Goal: Information Seeking & Learning: Check status

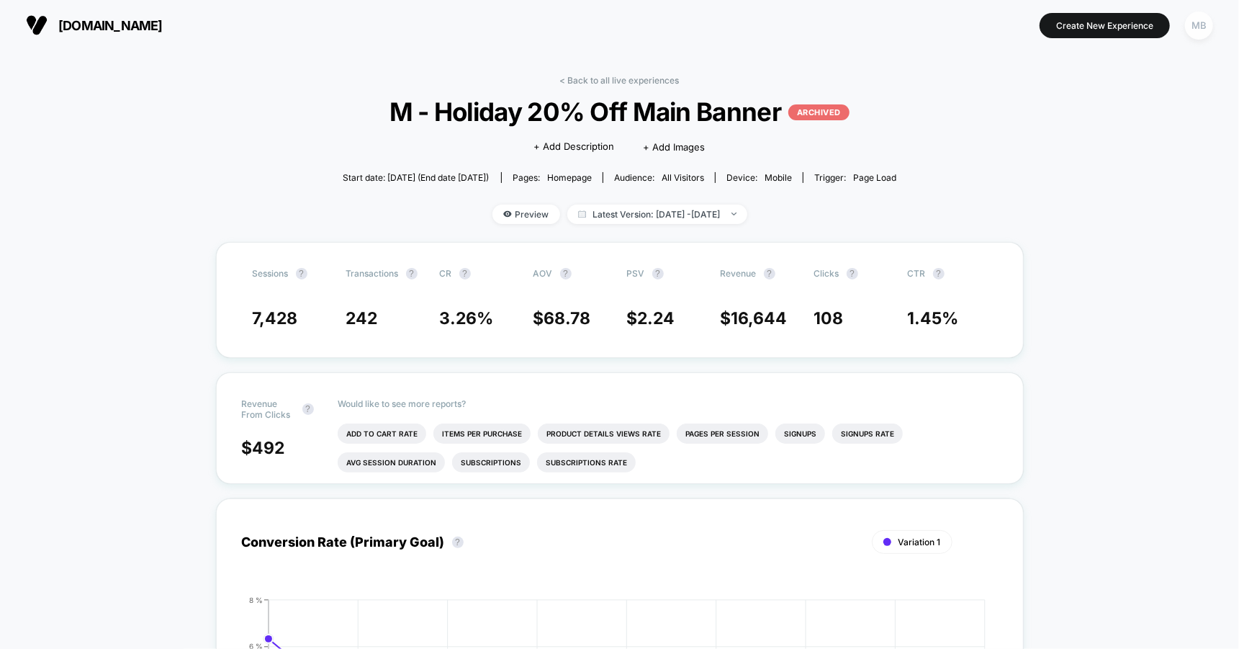
click at [1194, 18] on div "MB" at bounding box center [1199, 26] width 28 height 28
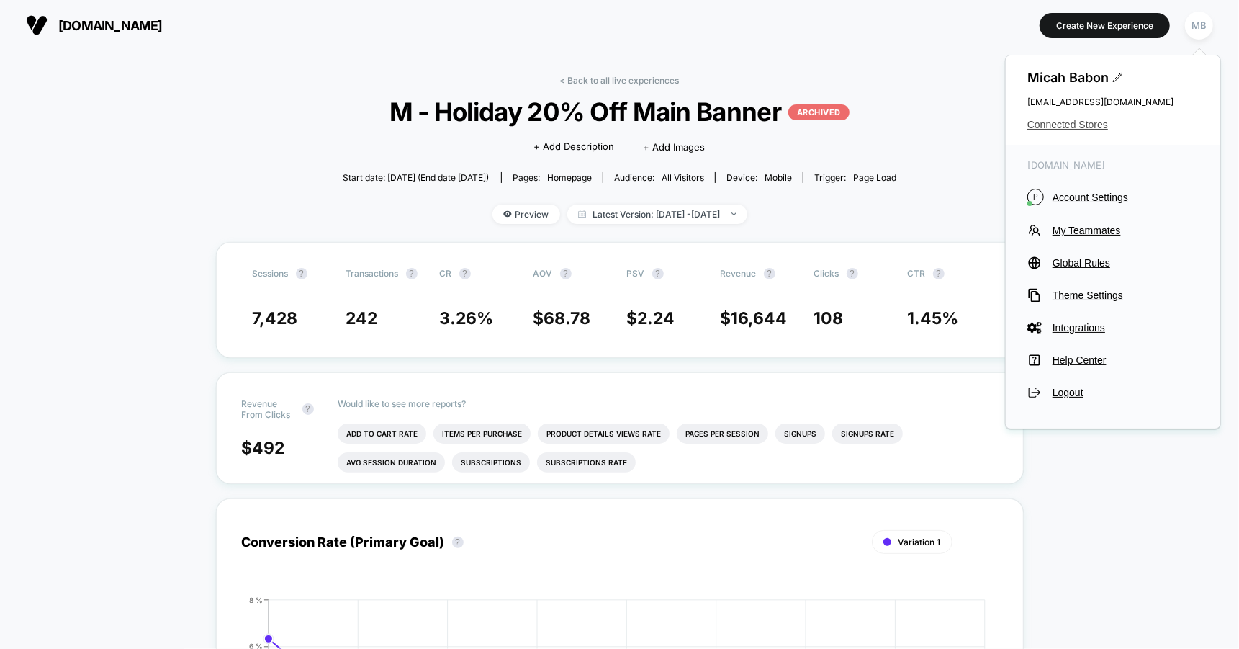
click at [1097, 121] on span "Connected Stores" at bounding box center [1113, 125] width 171 height 12
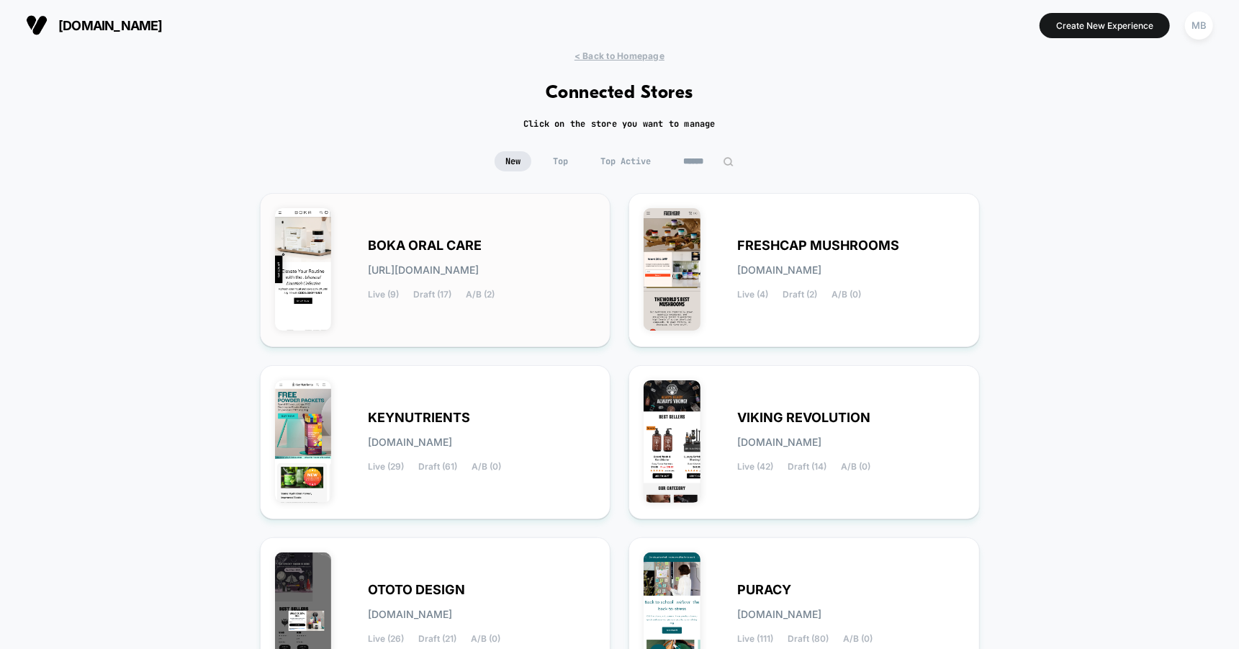
click at [444, 271] on span "[URL][DOMAIN_NAME]" at bounding box center [424, 270] width 111 height 10
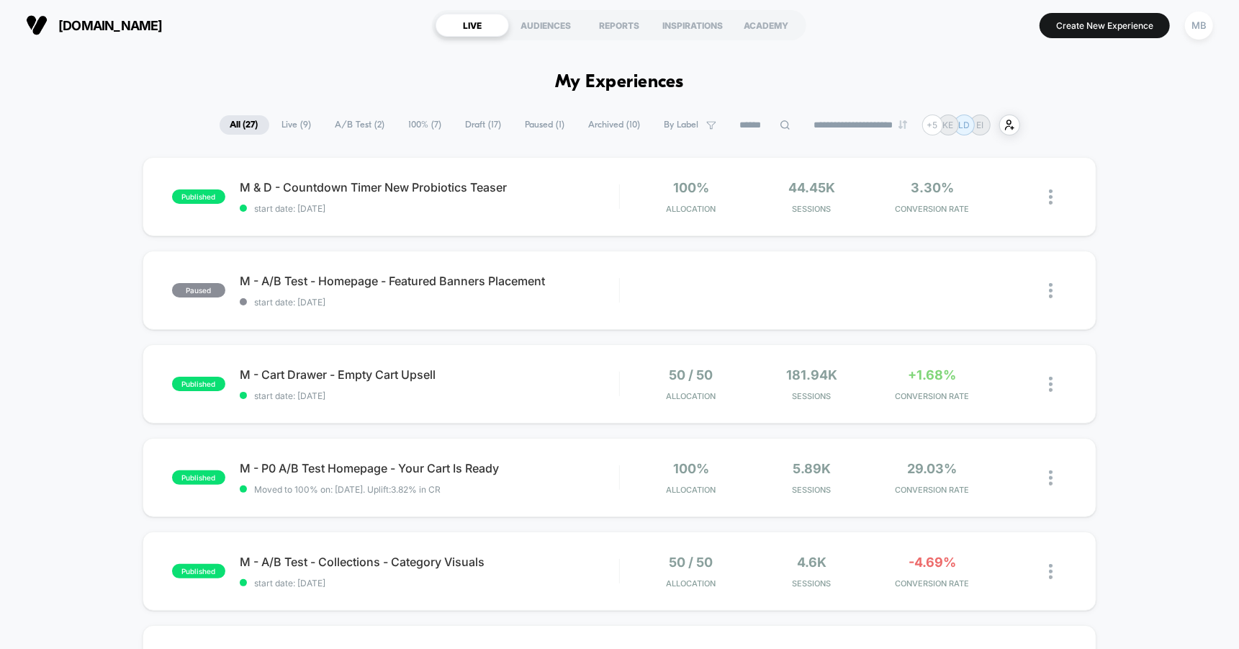
click at [374, 118] on span "A/B Test ( 2 )" at bounding box center [360, 124] width 71 height 19
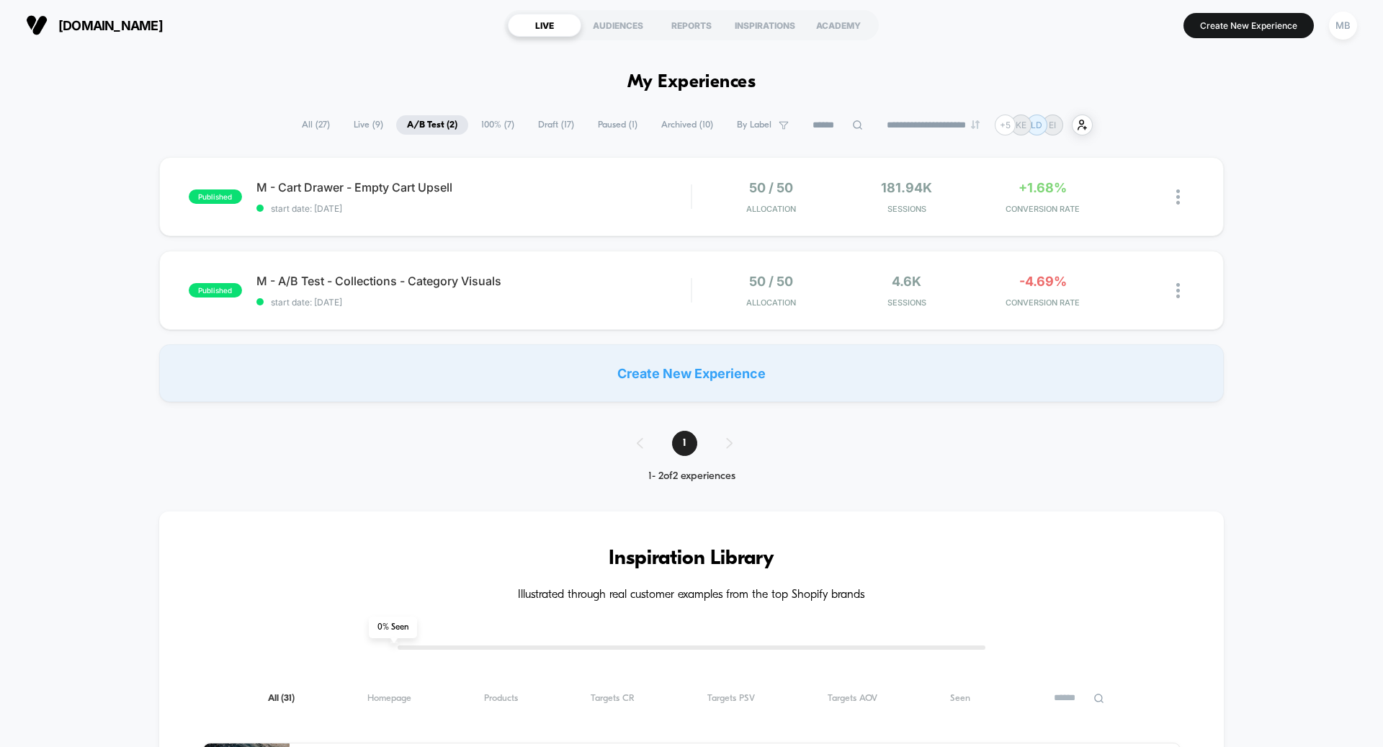
click at [549, 331] on div "published M - Cart Drawer - Empty Cart Upsell start date: [DATE] 50 / 50 Alloca…" at bounding box center [691, 279] width 1383 height 245
click at [563, 308] on div "published M - A/B Test - Collections - Category Visuals start date: [DATE] 50 /…" at bounding box center [691, 290] width 1064 height 79
click at [555, 222] on div "published M - Cart Drawer - Empty Cart Upsell start date: [DATE] 50 / 50 Alloca…" at bounding box center [691, 196] width 1064 height 79
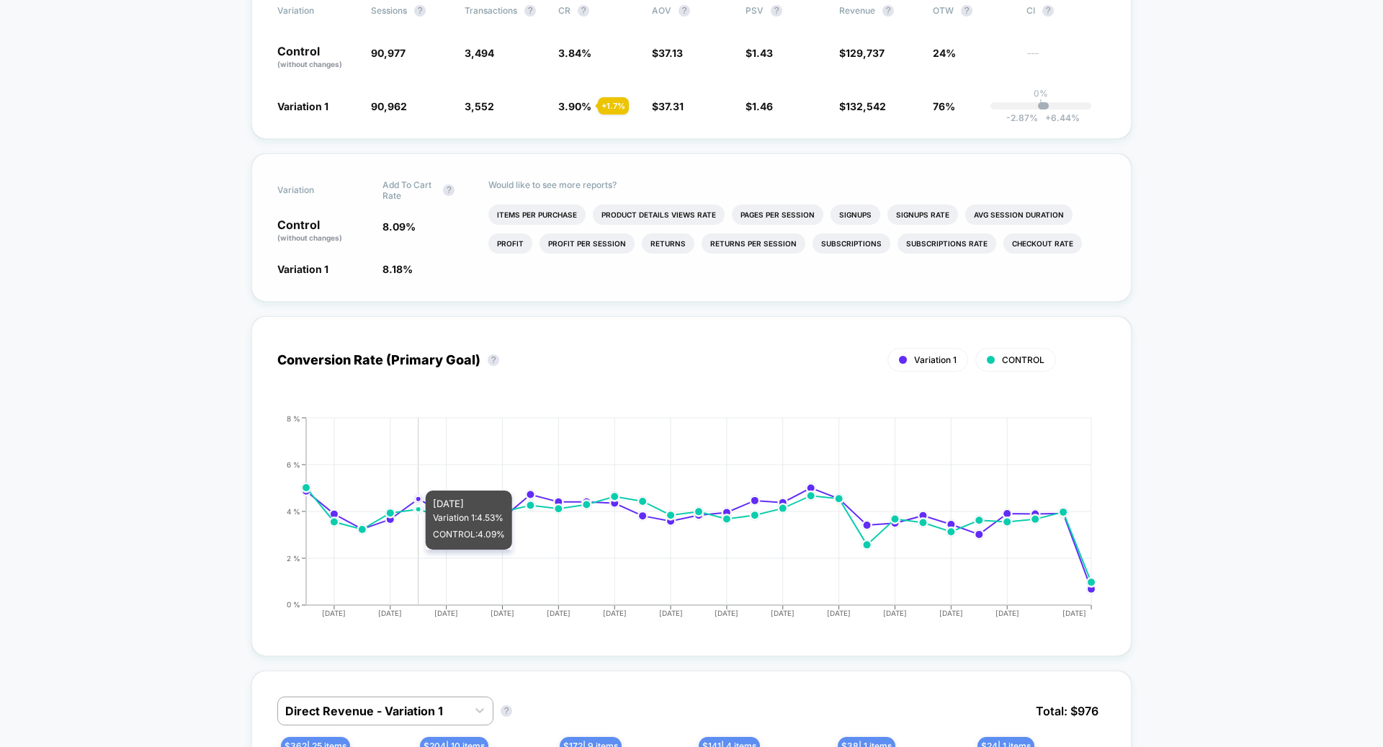
scroll to position [611, 0]
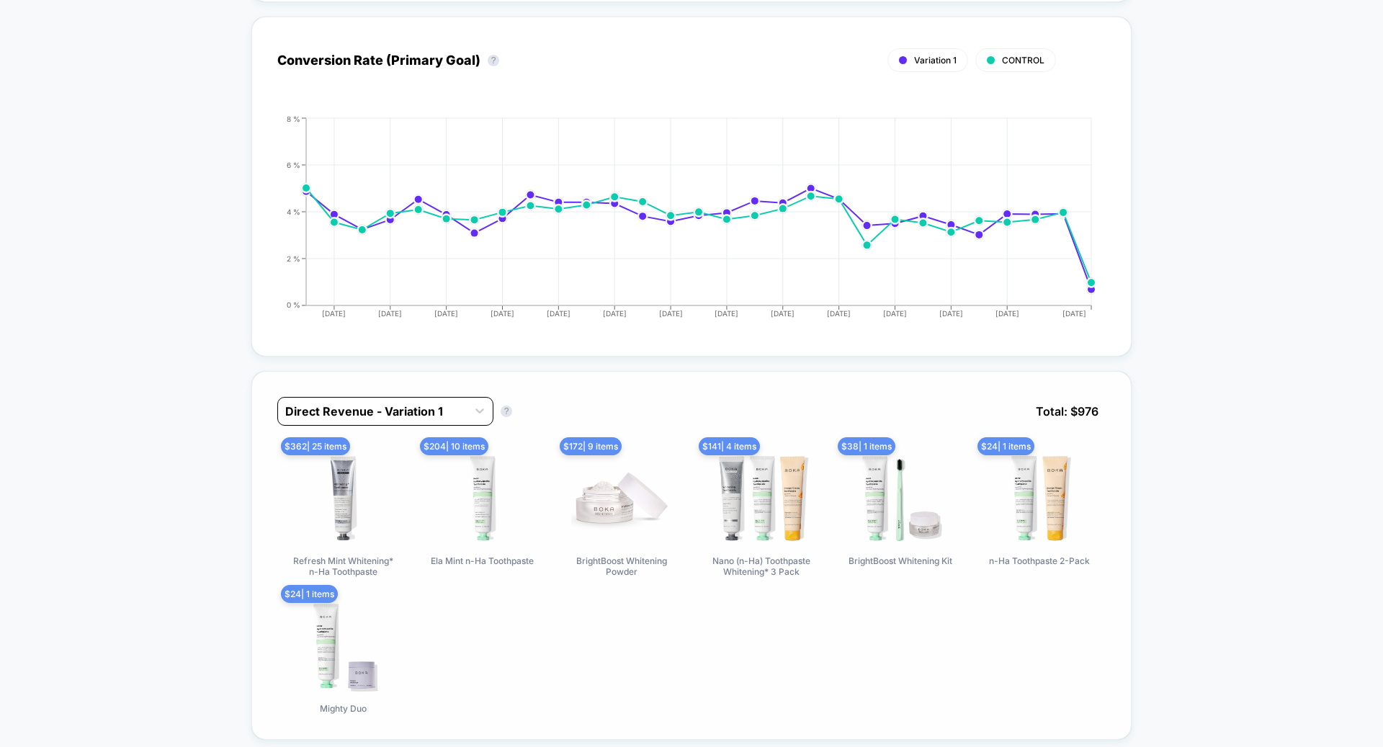
click at [415, 403] on div at bounding box center [372, 411] width 174 height 17
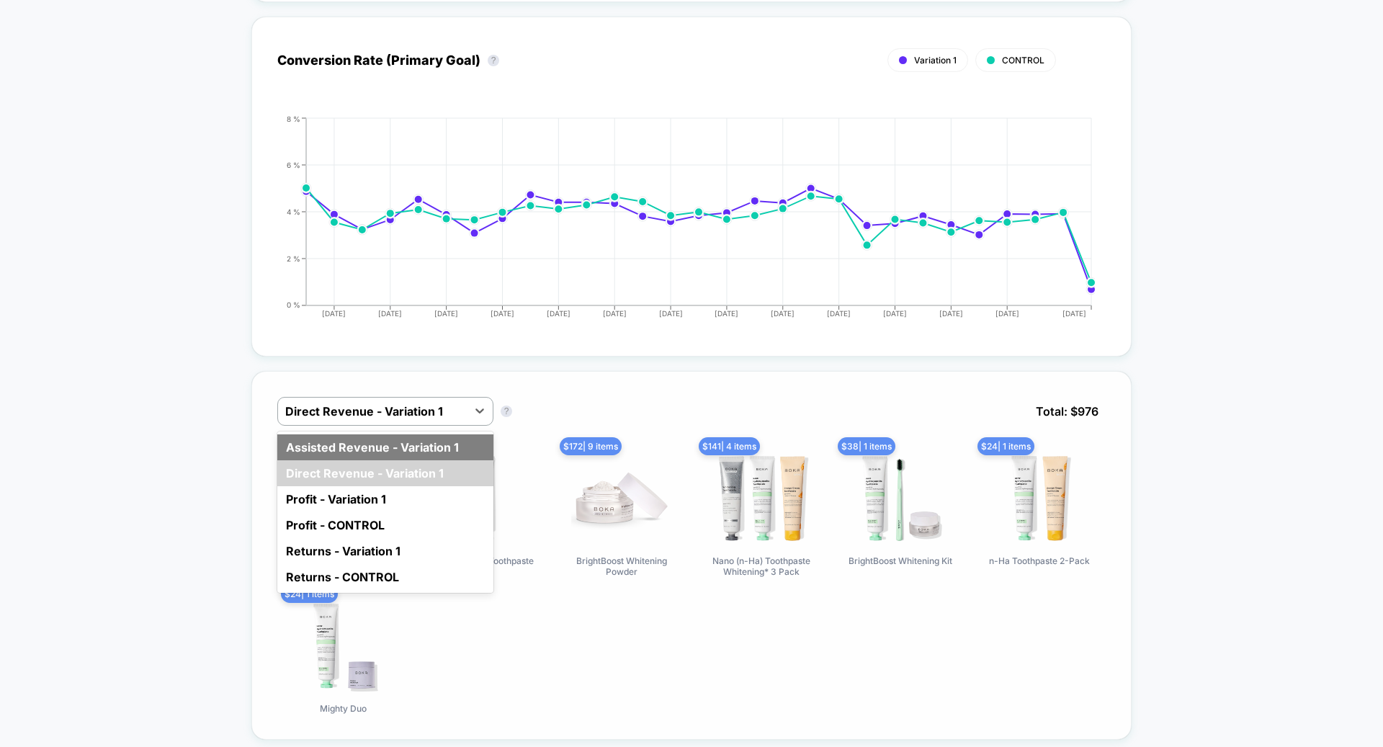
click at [400, 445] on div "Assisted Revenue - Variation 1" at bounding box center [385, 447] width 216 height 26
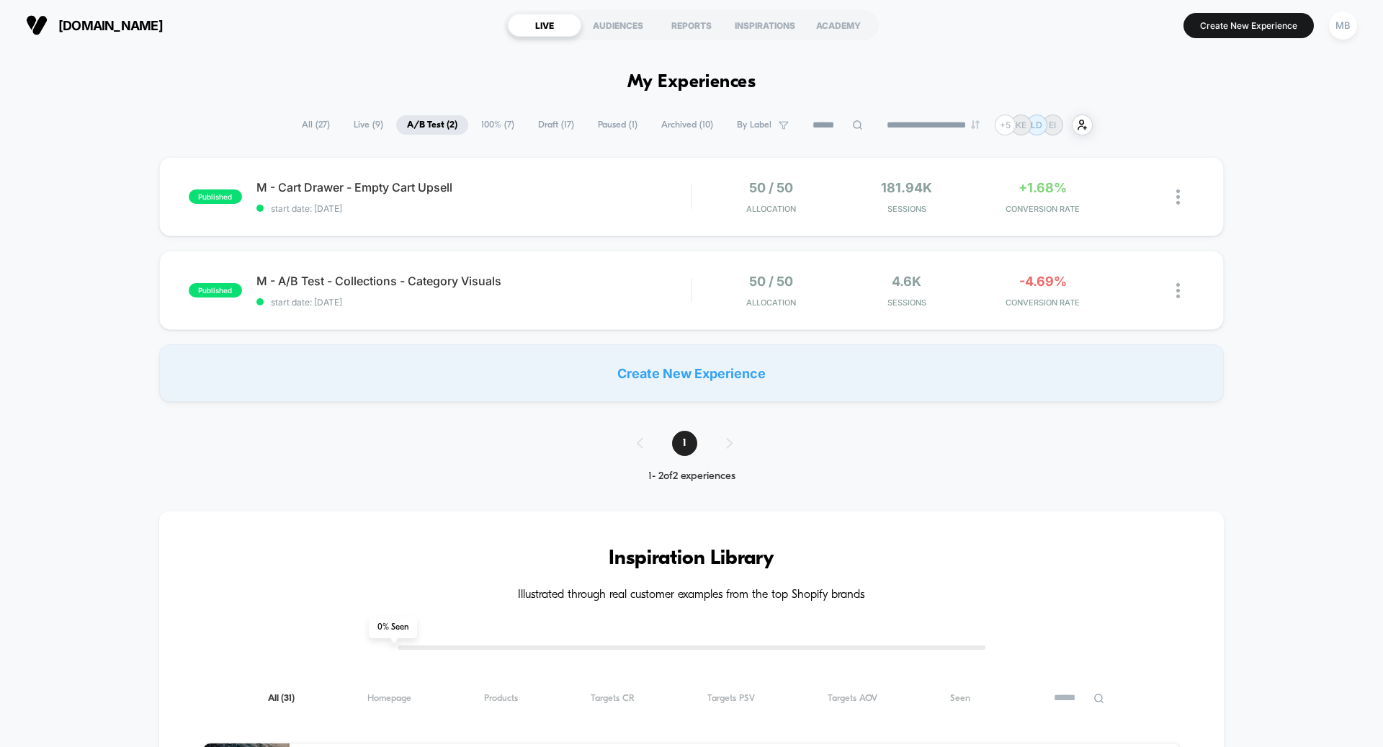
click at [617, 126] on span "Paused ( 1 )" at bounding box center [617, 124] width 61 height 19
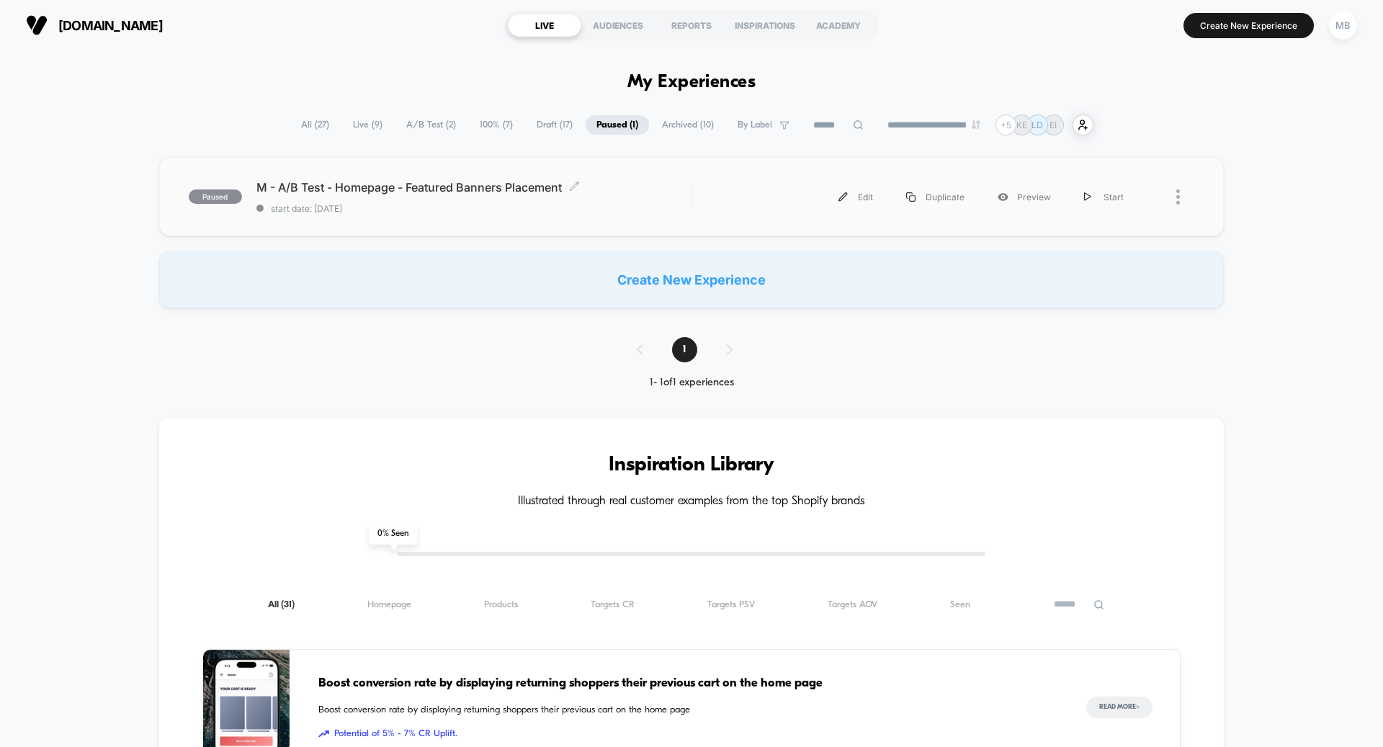
click at [405, 202] on div "M - A/B Test - Homepage - Featured Banners Placement Click to edit experience d…" at bounding box center [473, 197] width 434 height 34
